Goal: Task Accomplishment & Management: Manage account settings

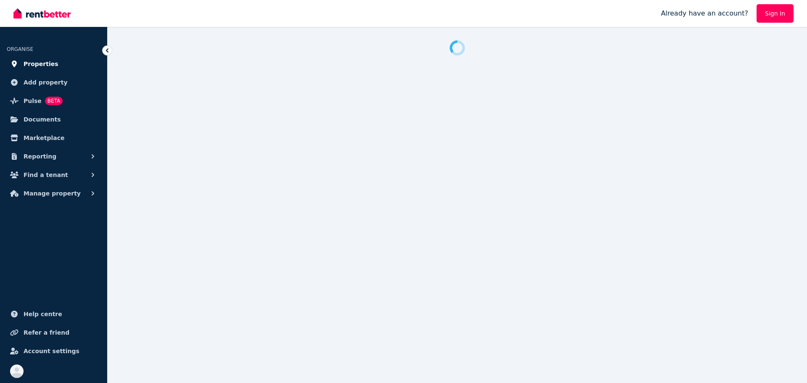
click at [48, 63] on span "Properties" at bounding box center [41, 64] width 35 height 10
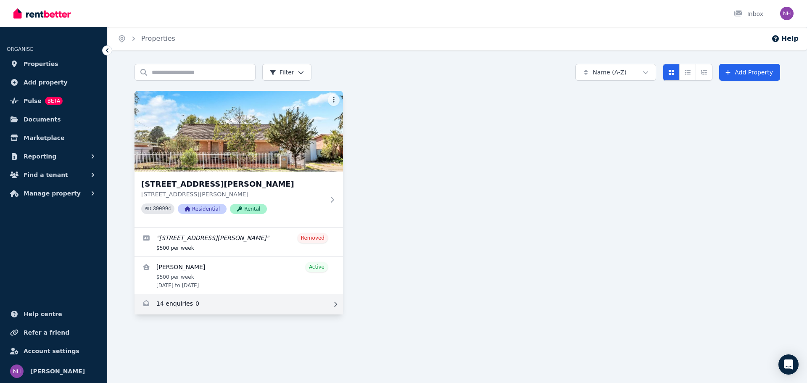
click at [284, 308] on link "Enquiries for 40 Ballard Rd, Smithfield Plains" at bounding box center [238, 304] width 208 height 20
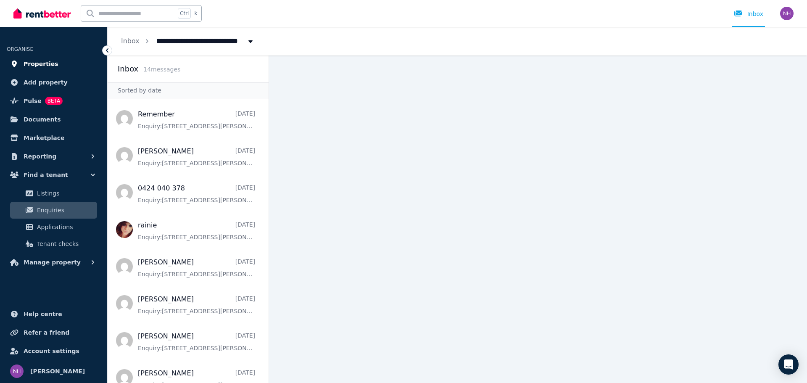
click at [31, 65] on span "Properties" at bounding box center [41, 64] width 35 height 10
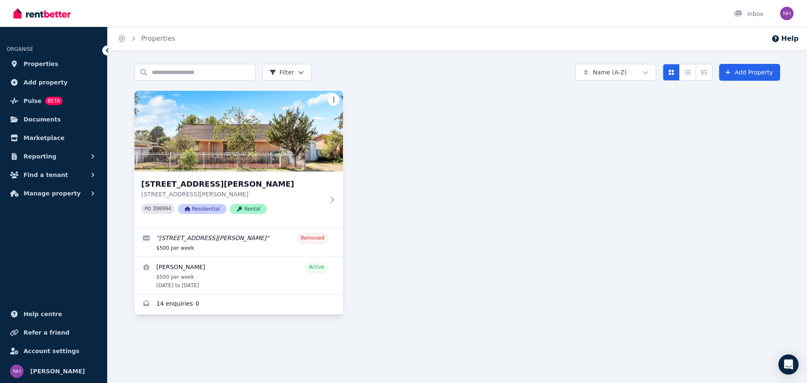
click at [334, 101] on html "Open main menu Inbox Open user menu ORGANISE Properties Add property Pulse BETA…" at bounding box center [403, 191] width 807 height 383
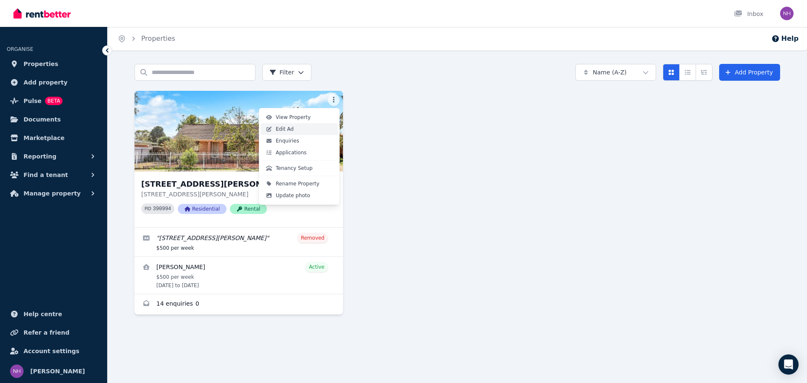
click at [315, 129] on link "Edit Ad" at bounding box center [298, 129] width 77 height 12
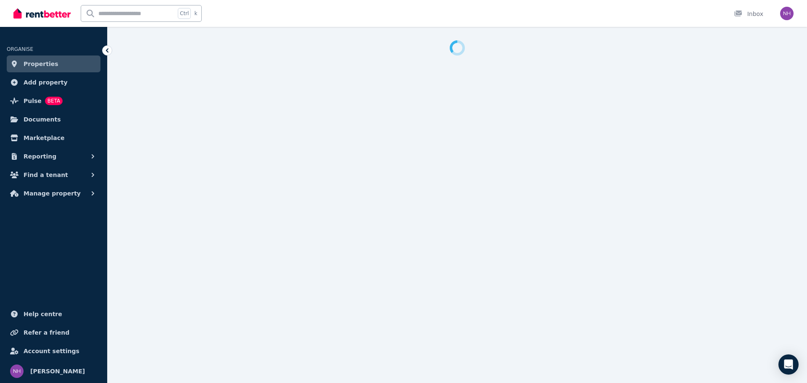
select select "**********"
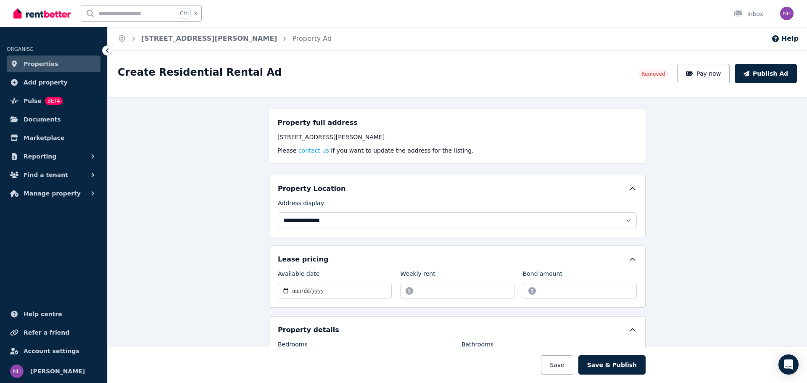
click at [659, 77] on span "Removed" at bounding box center [653, 74] width 30 height 10
drag, startPoint x: 228, startPoint y: 308, endPoint x: 206, endPoint y: 131, distance: 178.2
click at [218, 38] on link "[STREET_ADDRESS][PERSON_NAME]" at bounding box center [209, 38] width 136 height 8
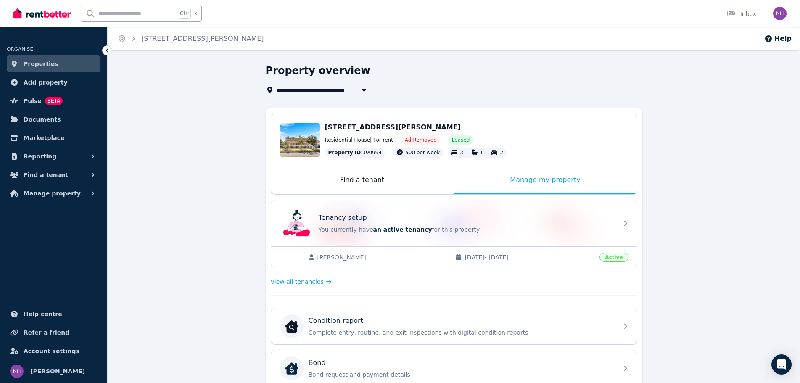
click at [40, 68] on span "Properties" at bounding box center [41, 64] width 35 height 10
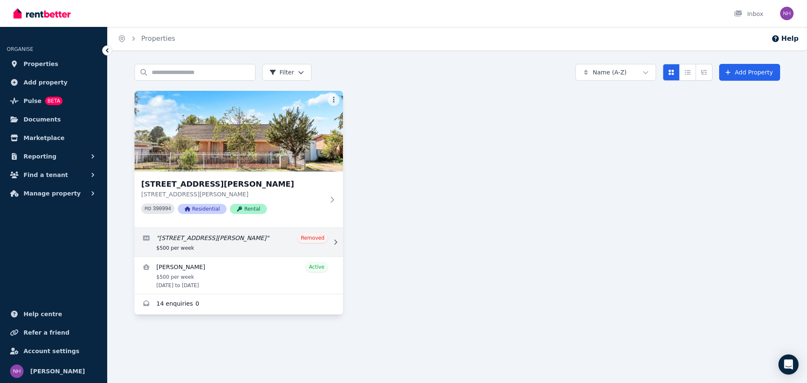
click at [269, 239] on link "Edit listing: 40 Ballard Road, Smithfield Plains, SA, 5114" at bounding box center [238, 242] width 208 height 29
select select "**********"
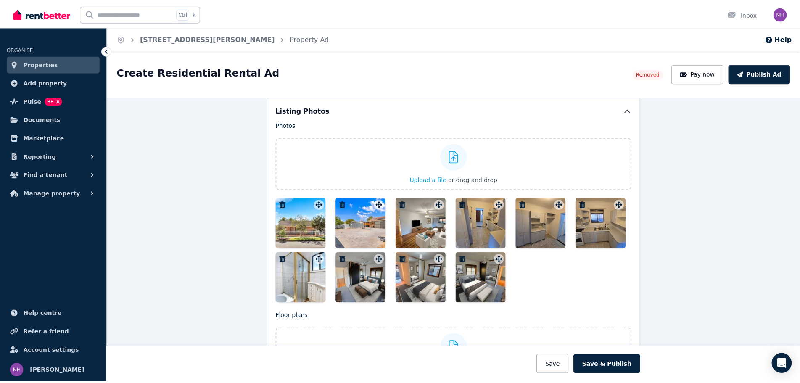
scroll to position [966, 0]
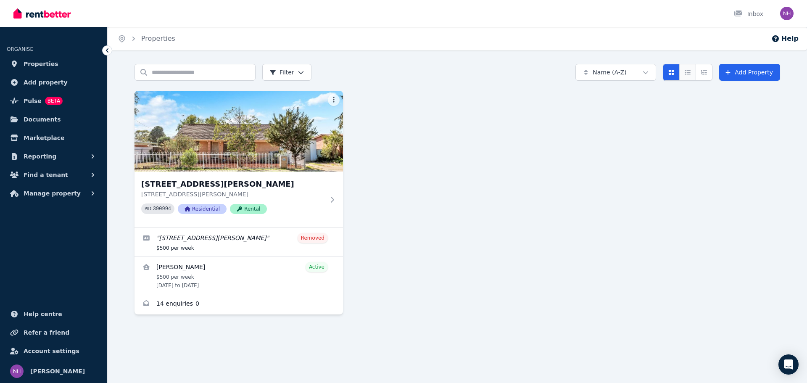
click at [691, 75] on button "Compact list view" at bounding box center [687, 72] width 17 height 17
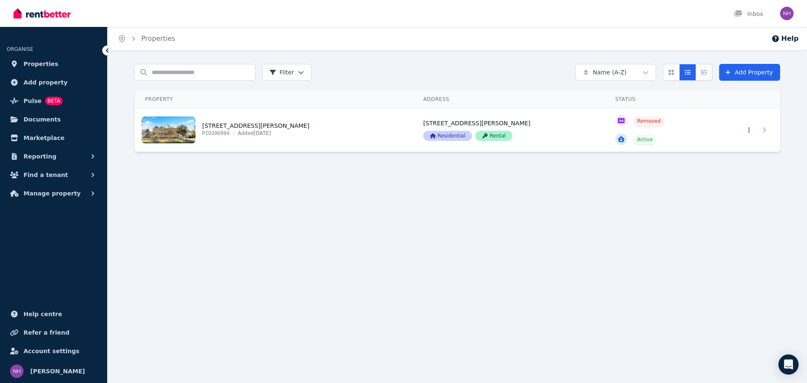
click at [707, 73] on icon "Expanded list view" at bounding box center [703, 72] width 7 height 6
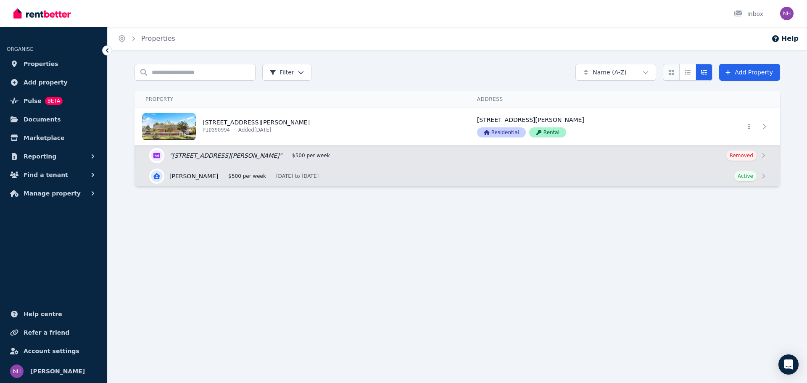
click at [673, 74] on icon "Card view" at bounding box center [670, 72] width 5 height 5
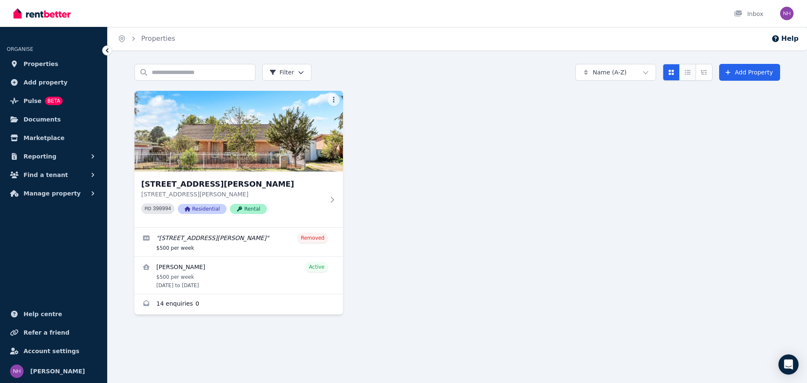
click at [696, 73] on button "Compact list view" at bounding box center [687, 72] width 17 height 17
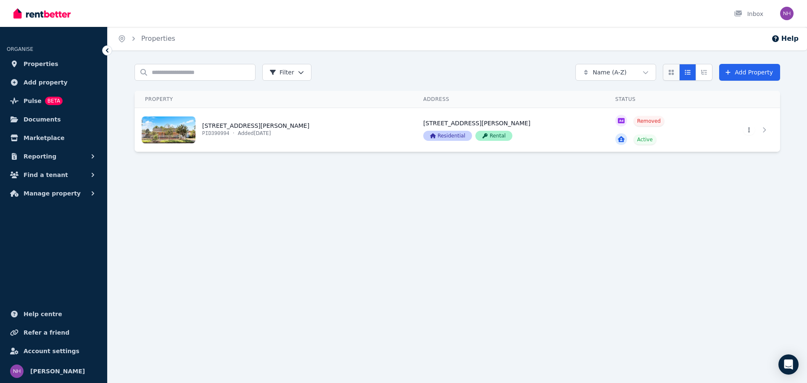
click at [678, 73] on button "Card view" at bounding box center [671, 72] width 17 height 17
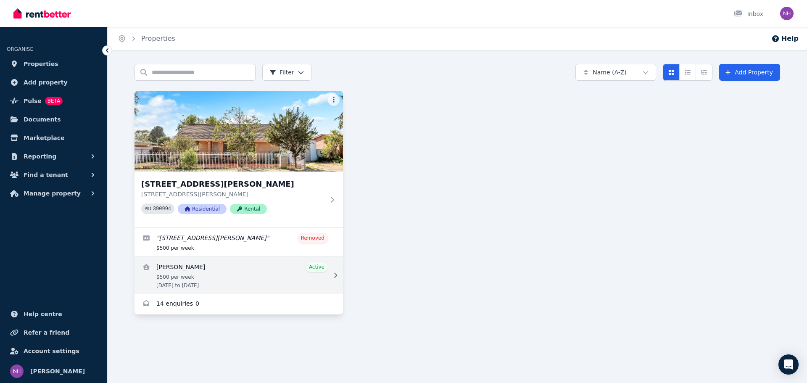
click at [173, 284] on link "View details for Shokhzod Siddikov" at bounding box center [238, 275] width 208 height 37
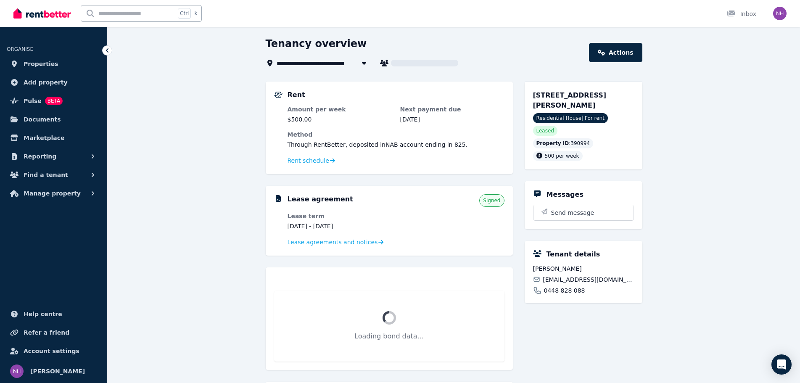
scroll to position [42, 0]
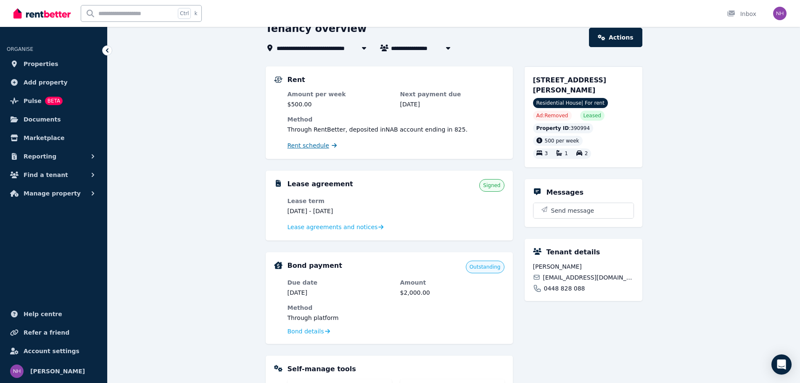
click at [306, 145] on span "Rent schedule" at bounding box center [308, 145] width 42 height 8
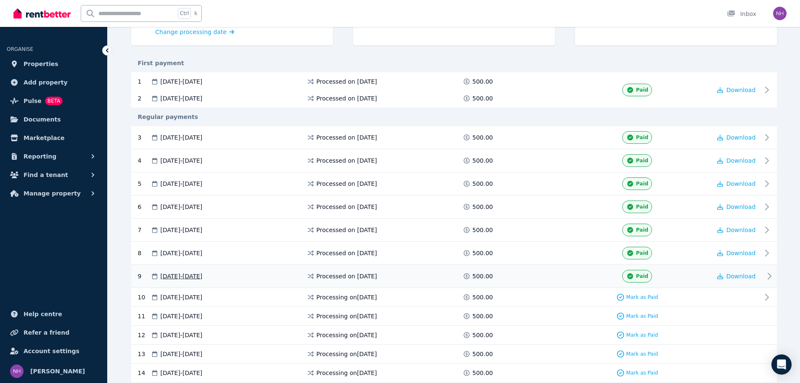
scroll to position [42, 0]
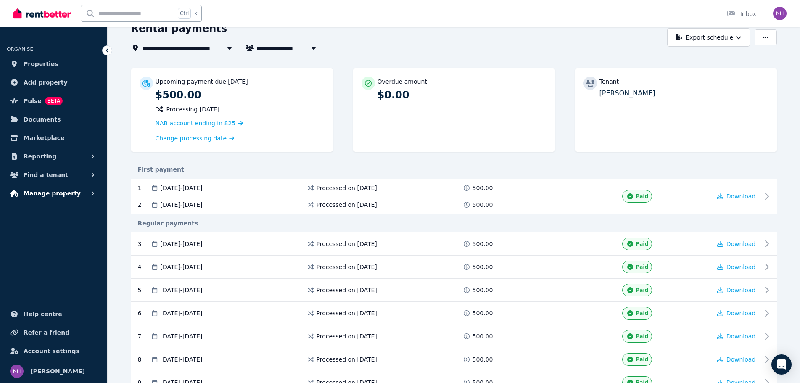
click at [41, 196] on span "Manage property" at bounding box center [52, 193] width 57 height 10
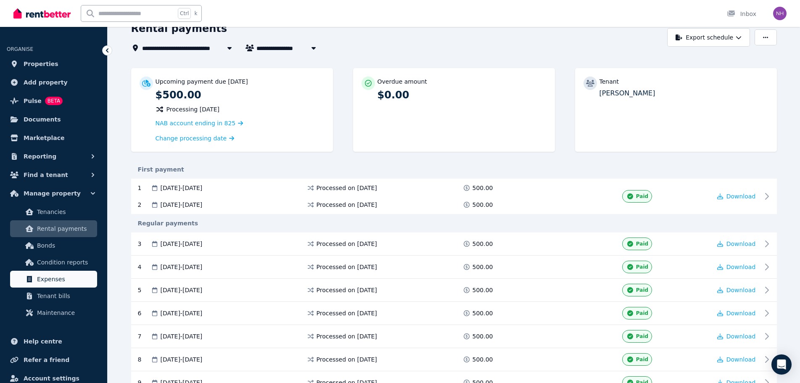
click at [47, 279] on span "Expenses" at bounding box center [65, 279] width 57 height 10
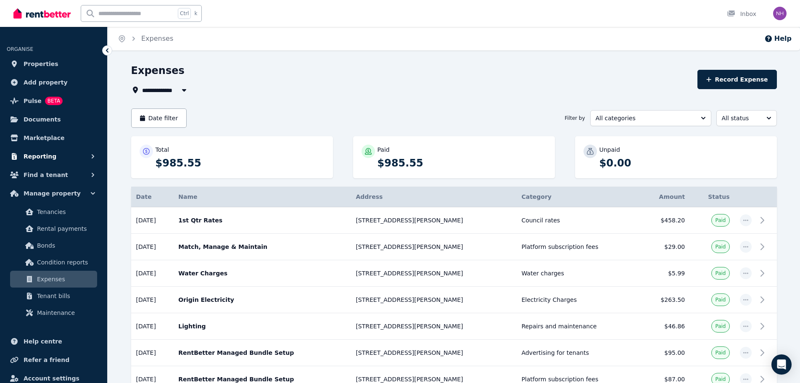
click at [40, 153] on span "Reporting" at bounding box center [40, 156] width 33 height 10
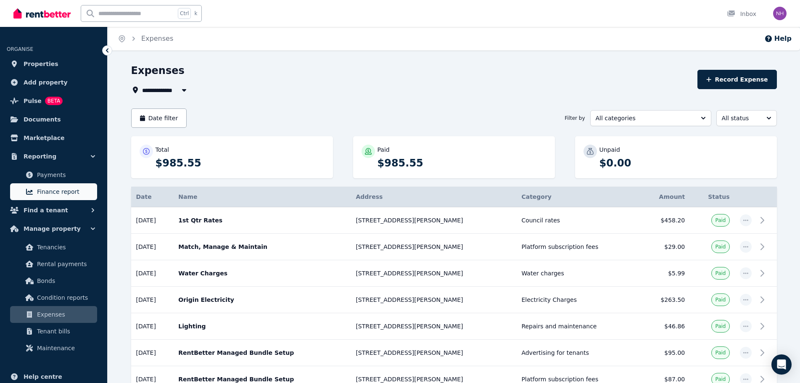
click at [52, 192] on span "Finance report" at bounding box center [65, 192] width 57 height 10
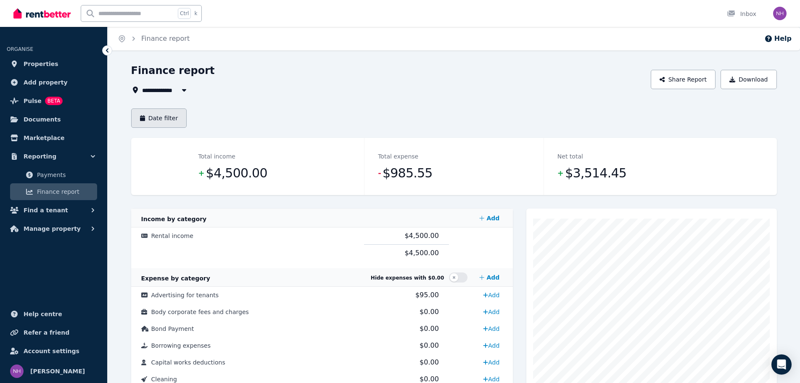
click at [172, 122] on button "Date filter" at bounding box center [159, 117] width 56 height 19
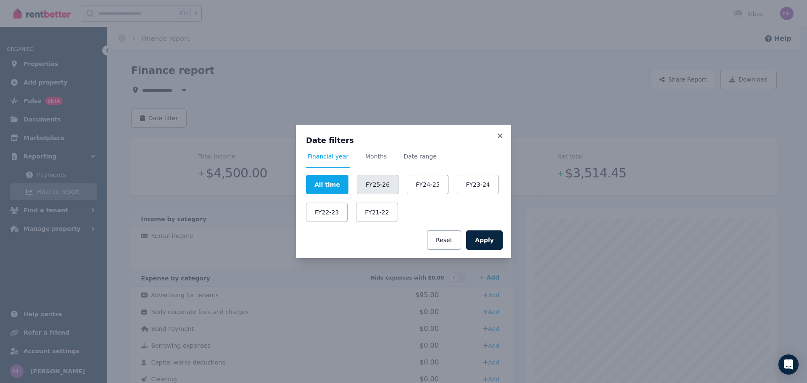
click at [369, 187] on button "FY25-26" at bounding box center [378, 184] width 42 height 19
click at [486, 239] on button "Apply" at bounding box center [484, 239] width 37 height 19
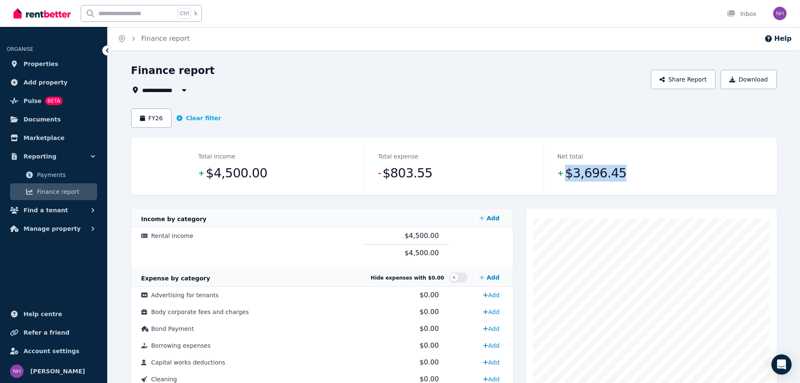
drag, startPoint x: 564, startPoint y: 175, endPoint x: 649, endPoint y: 168, distance: 85.1
click at [649, 168] on dd "+ $3,696.45" at bounding box center [633, 173] width 152 height 17
drag, startPoint x: 617, startPoint y: 172, endPoint x: 503, endPoint y: 168, distance: 114.3
click at [503, 168] on dl "Total income + $4,500.00 Total expense - $803.55 Net total + $3,696.45" at bounding box center [454, 166] width 538 height 57
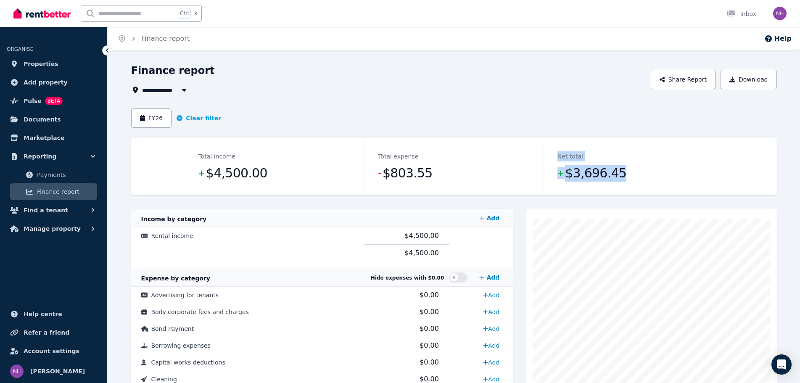
click at [601, 180] on span "$3,696.45" at bounding box center [595, 173] width 61 height 17
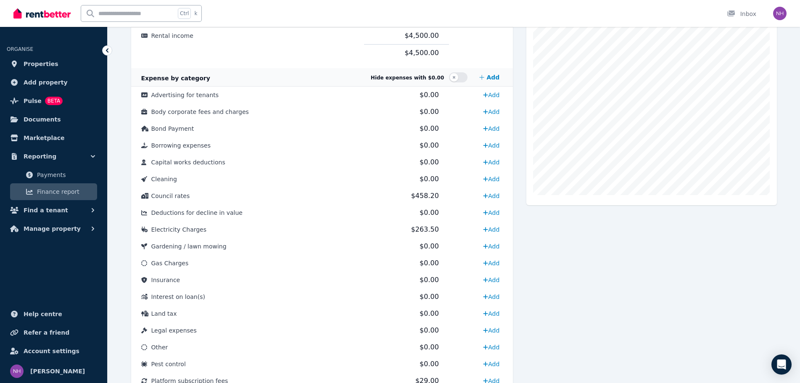
scroll to position [185, 0]
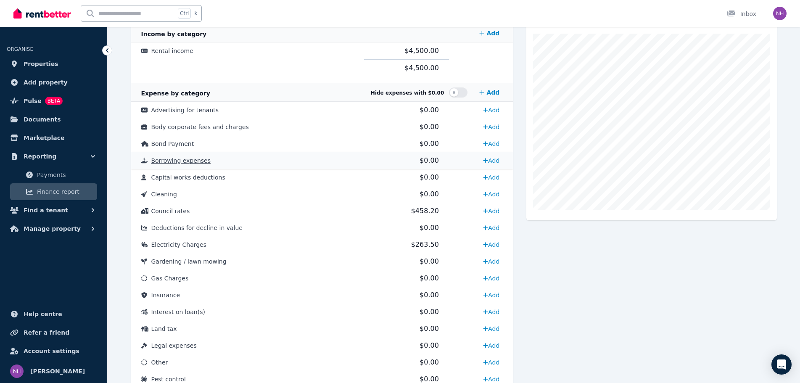
click at [156, 160] on span "Borrowing expenses" at bounding box center [180, 160] width 59 height 7
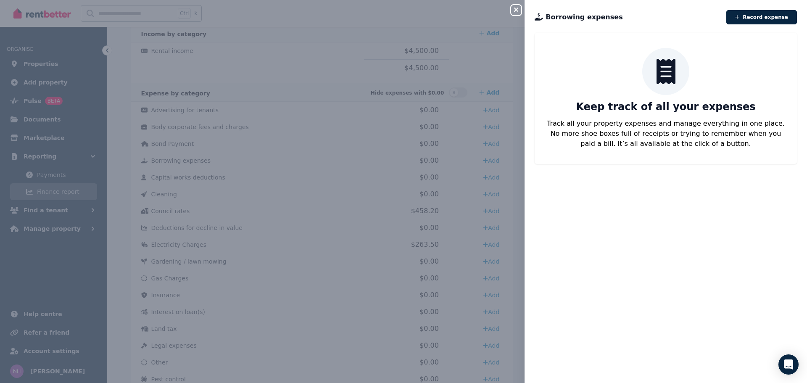
click at [516, 14] on button "Close panel" at bounding box center [516, 10] width 10 height 10
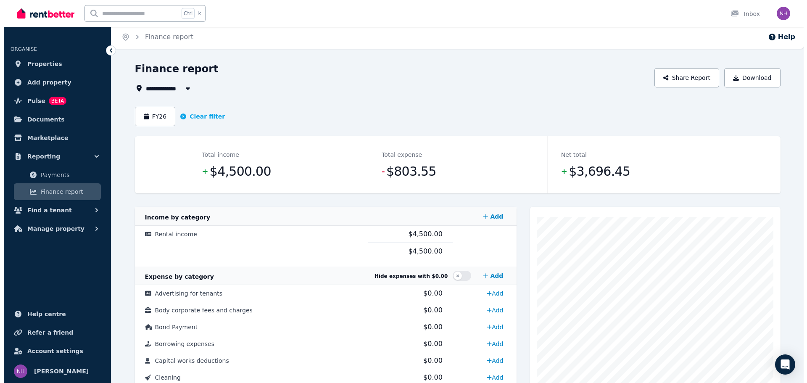
scroll to position [0, 0]
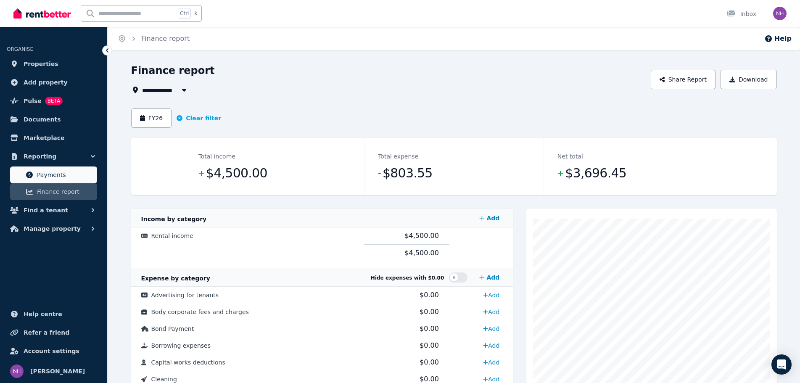
click at [45, 179] on span "Payments" at bounding box center [65, 175] width 57 height 10
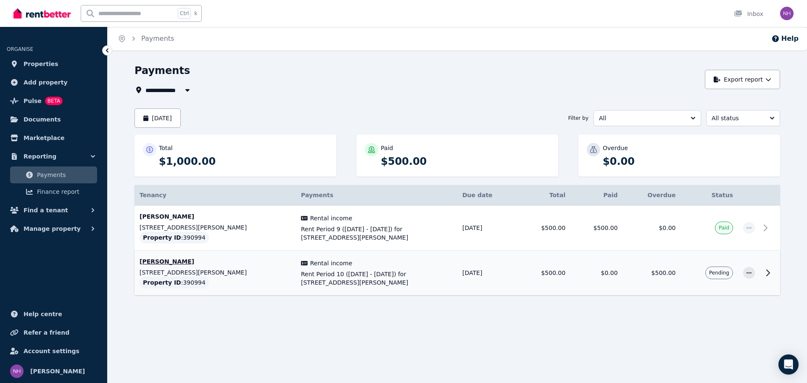
click at [666, 278] on td "$500.00" at bounding box center [652, 272] width 58 height 45
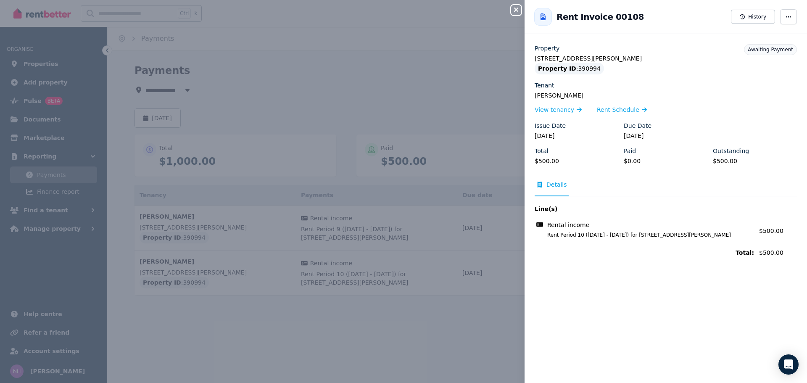
click at [517, 12] on icon "button" at bounding box center [516, 10] width 4 height 4
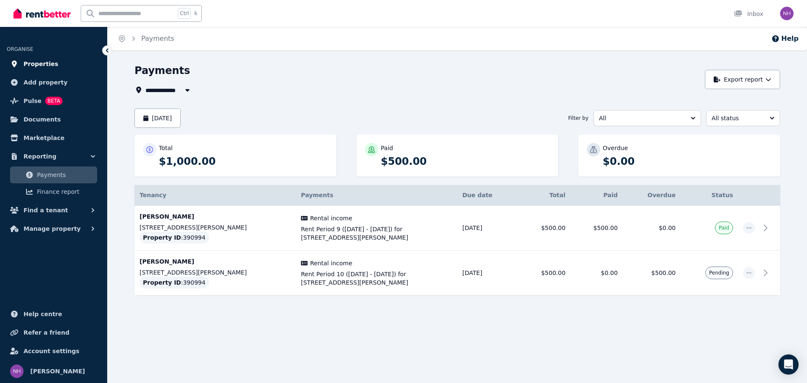
click at [42, 68] on span "Properties" at bounding box center [41, 64] width 35 height 10
